Goal: Book appointment/travel/reservation

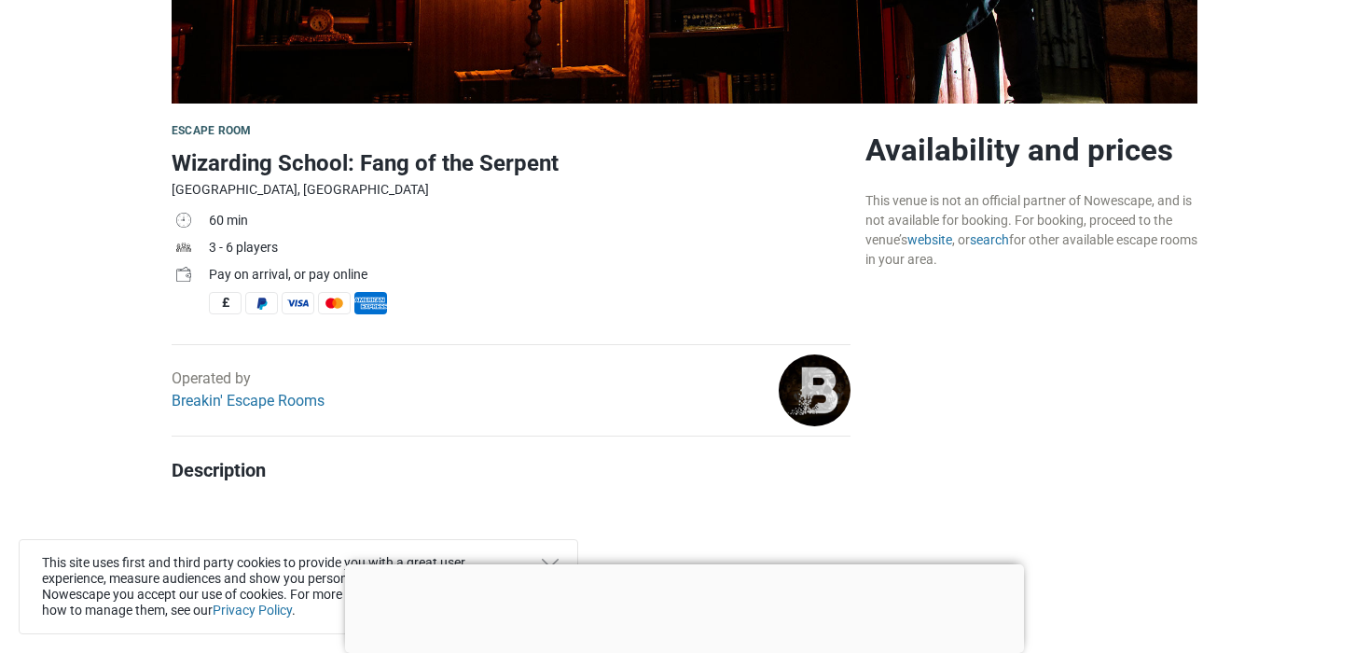
scroll to position [537, 0]
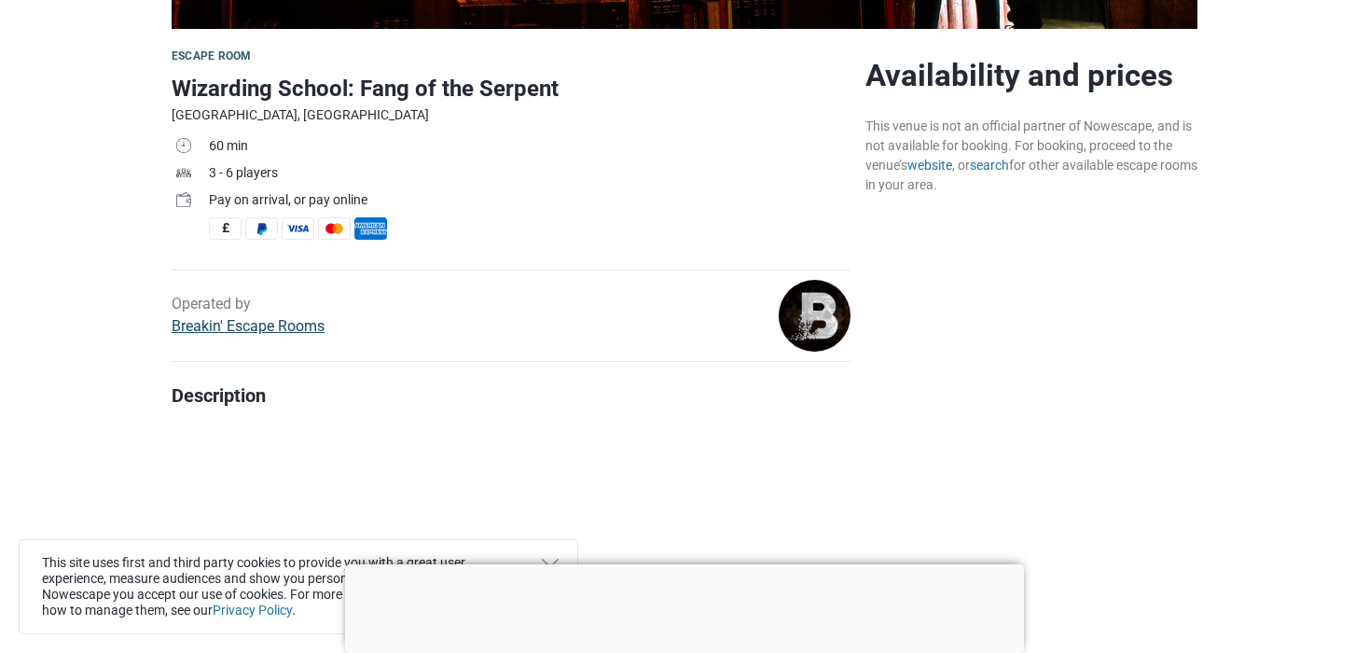
click at [283, 330] on link "Breakin' Escape Rooms" at bounding box center [248, 326] width 153 height 18
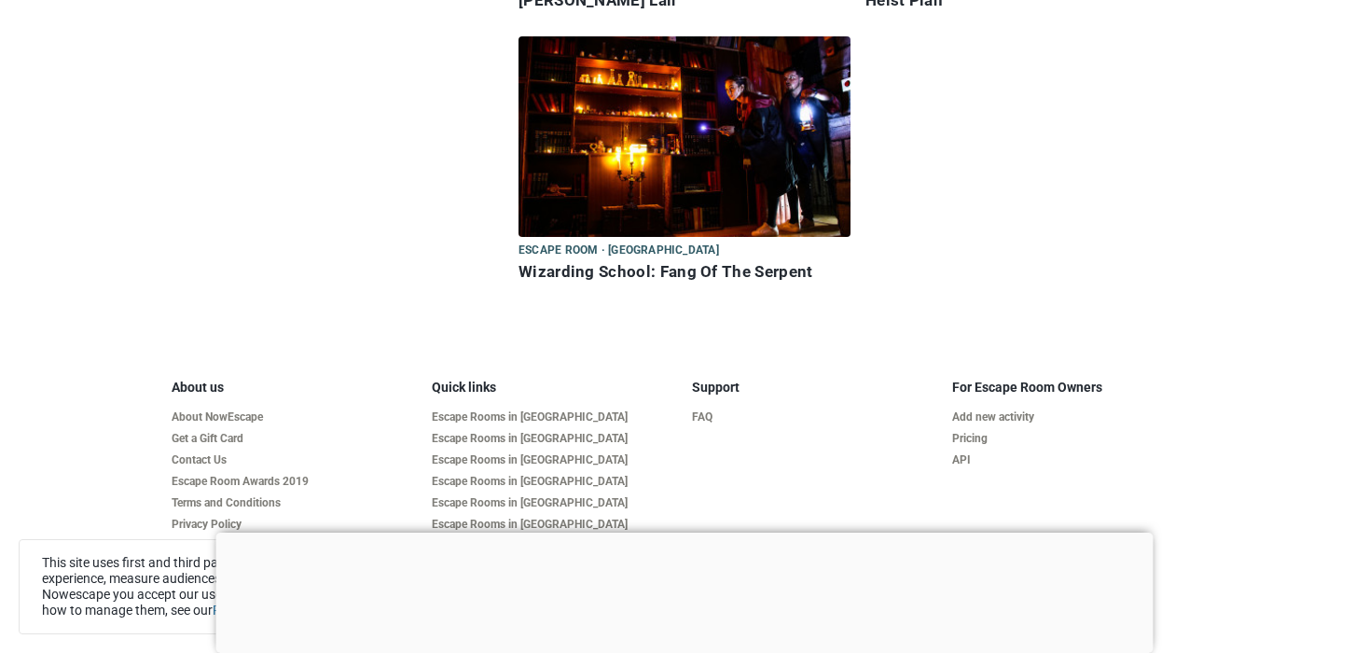
scroll to position [1472, 0]
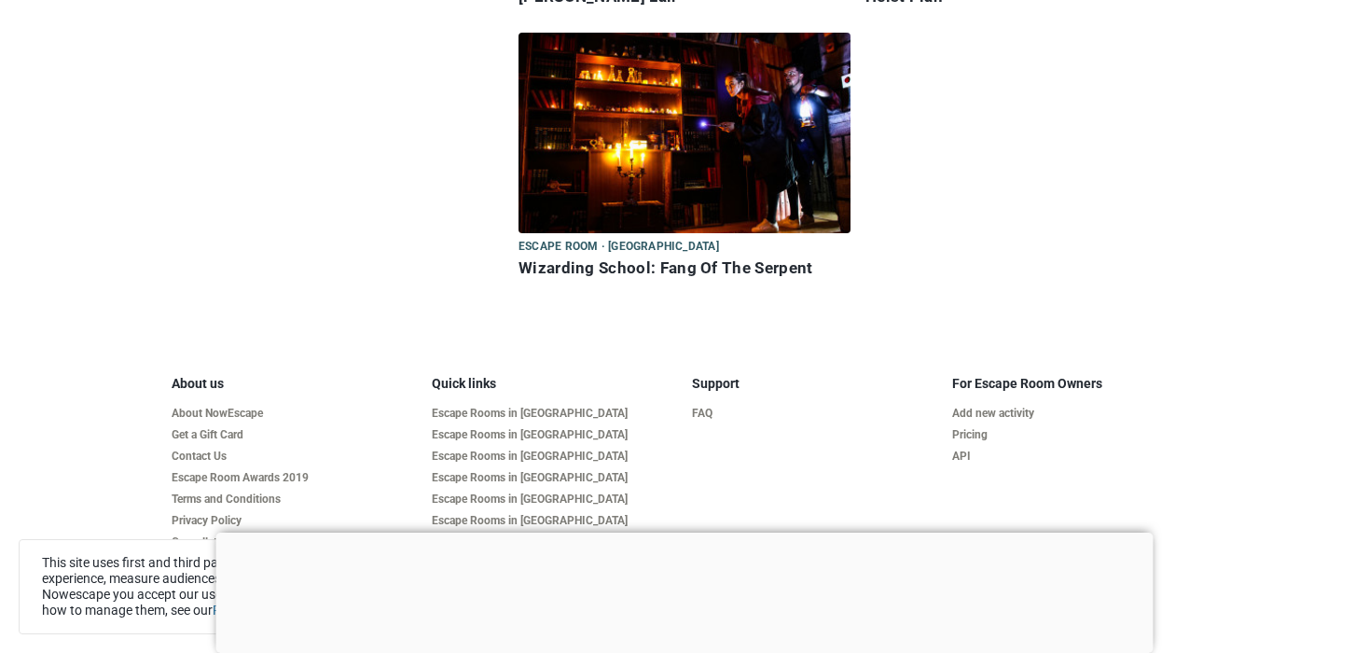
click at [631, 131] on img at bounding box center [684, 133] width 332 height 200
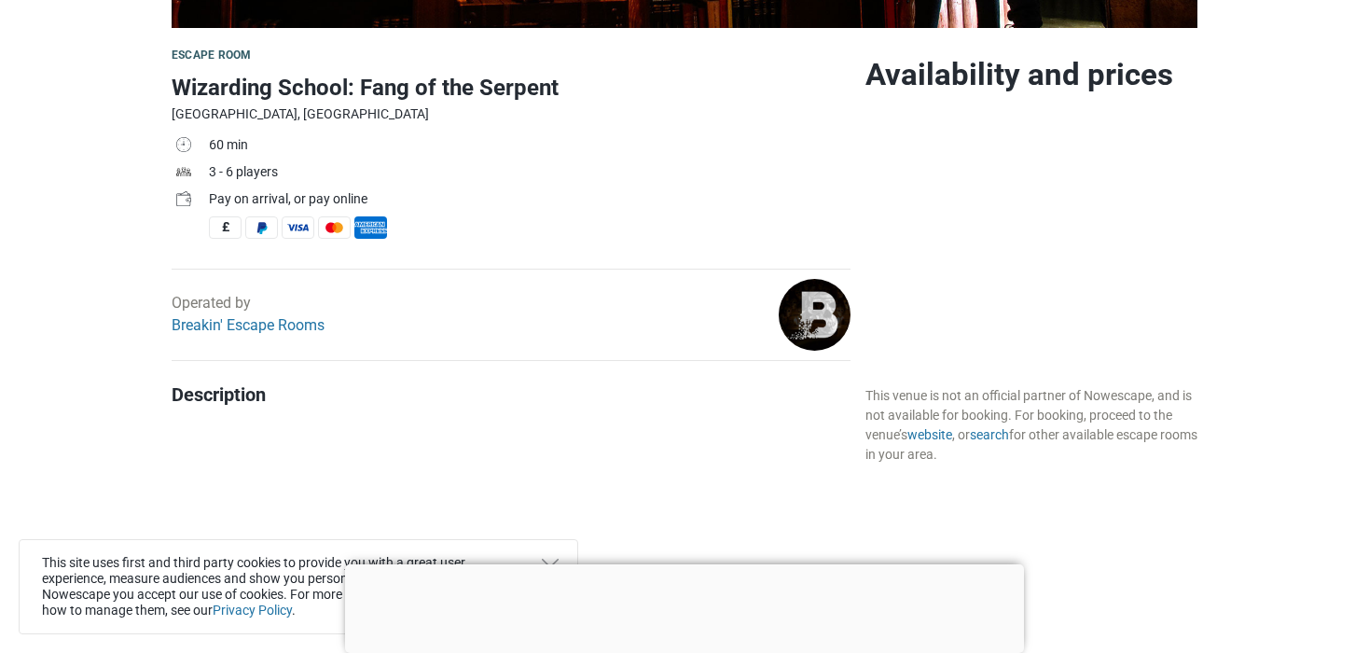
scroll to position [522, 0]
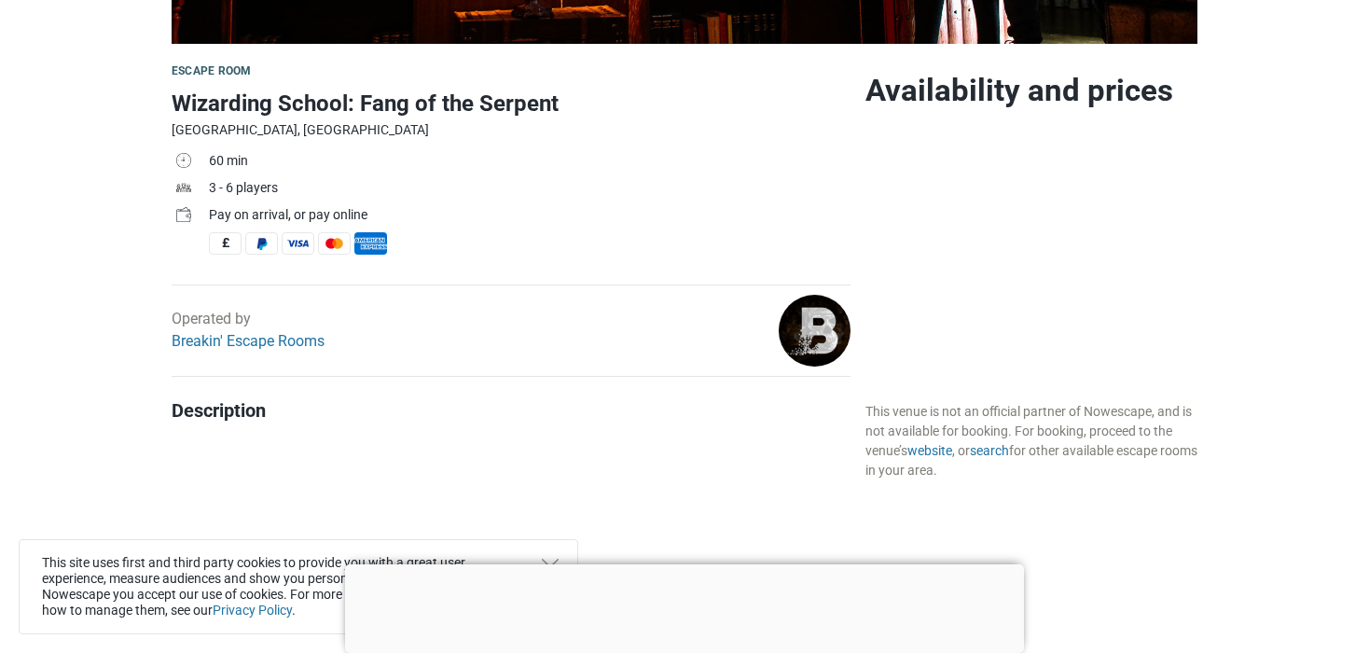
click at [225, 240] on span "£" at bounding box center [225, 243] width 33 height 22
click at [225, 213] on div "Pay on arrival, or pay online" at bounding box center [529, 215] width 641 height 20
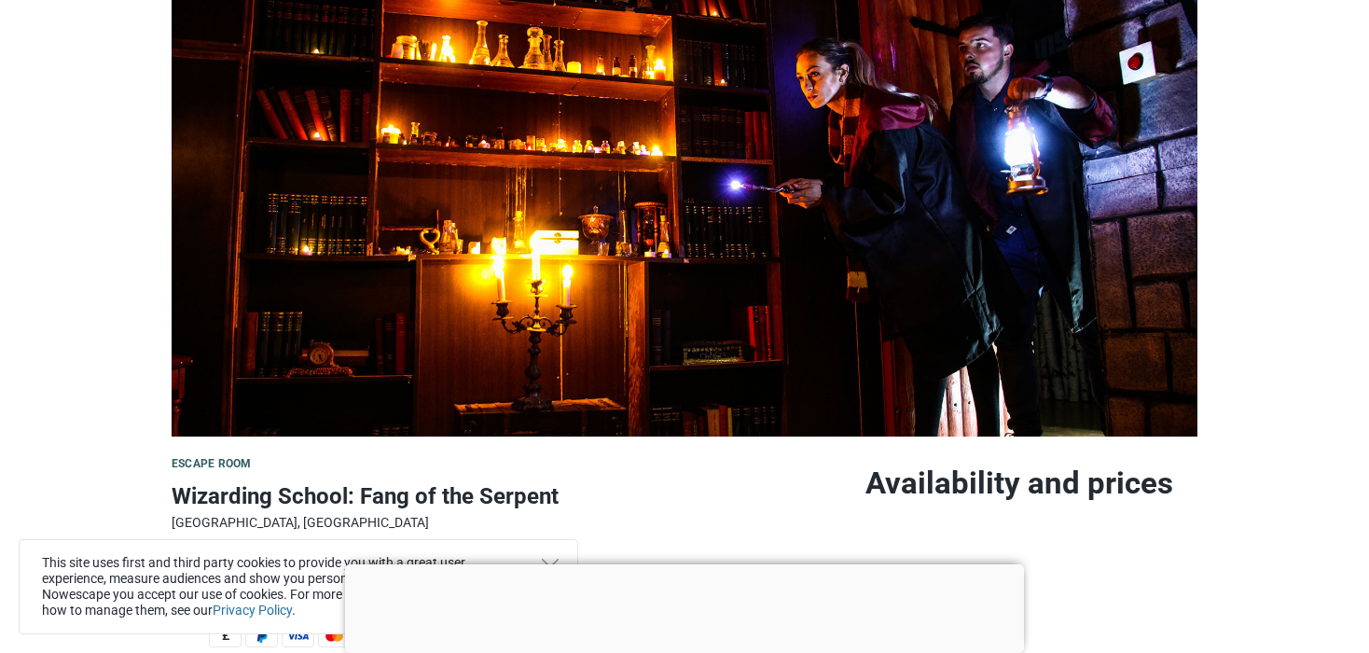
scroll to position [0, 0]
